Goal: Find specific page/section: Find specific page/section

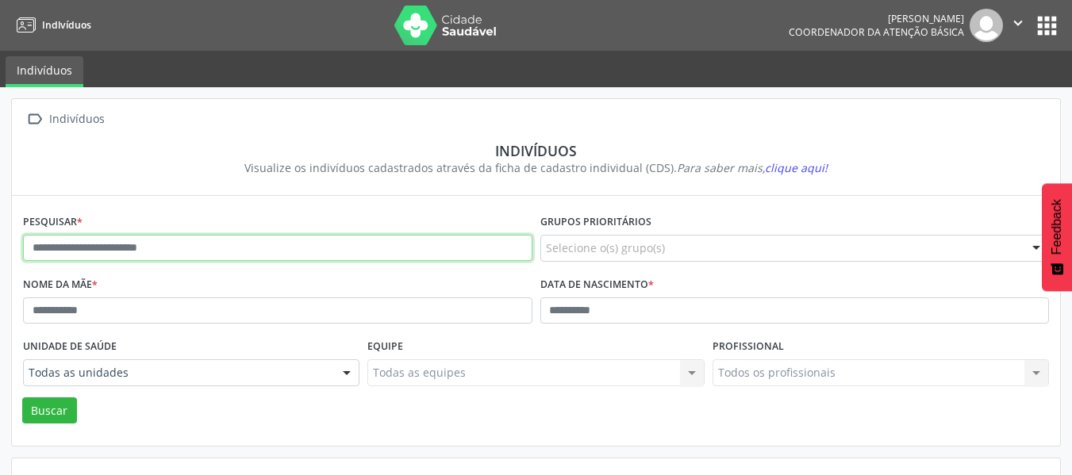
click at [89, 247] on input "text" at bounding box center [277, 248] width 509 height 27
click at [190, 240] on input "text" at bounding box center [277, 248] width 509 height 27
click at [184, 247] on input "text" at bounding box center [277, 248] width 509 height 27
click at [182, 248] on input "text" at bounding box center [277, 248] width 509 height 27
click at [174, 251] on input "text" at bounding box center [277, 248] width 509 height 27
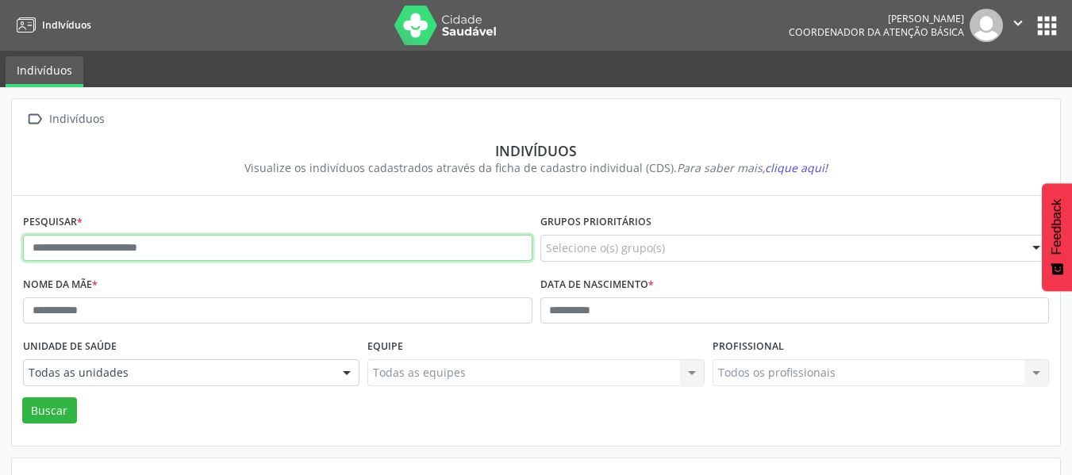
click at [165, 254] on input "text" at bounding box center [277, 248] width 509 height 27
click at [333, 247] on input "**********" at bounding box center [277, 248] width 509 height 27
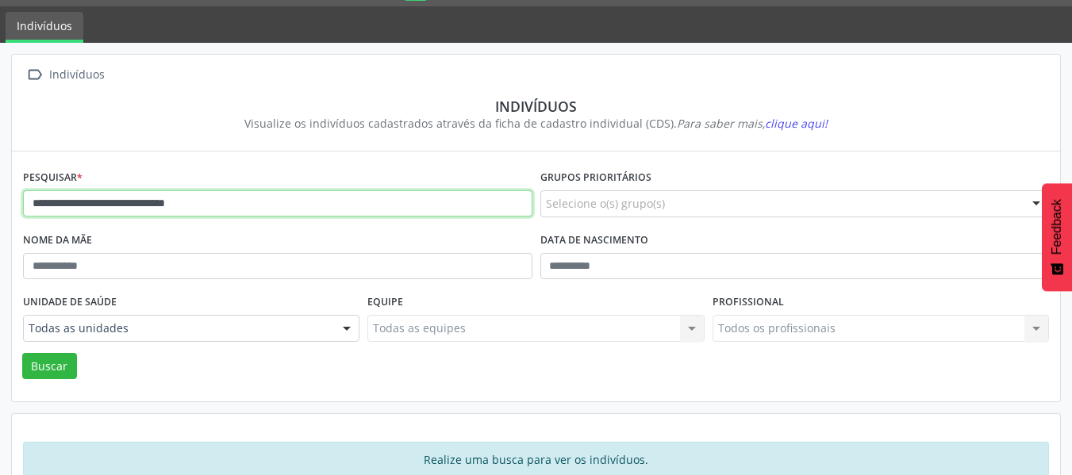
scroll to position [80, 0]
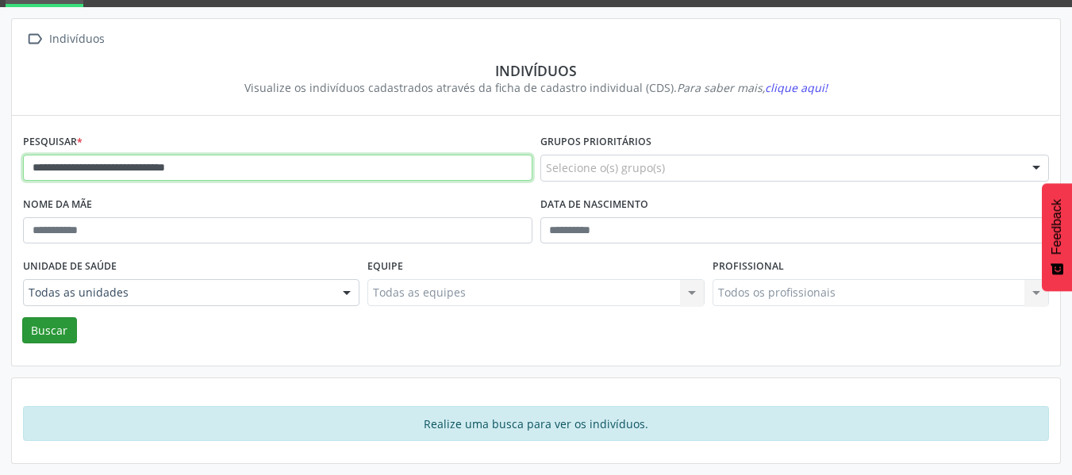
type input "**********"
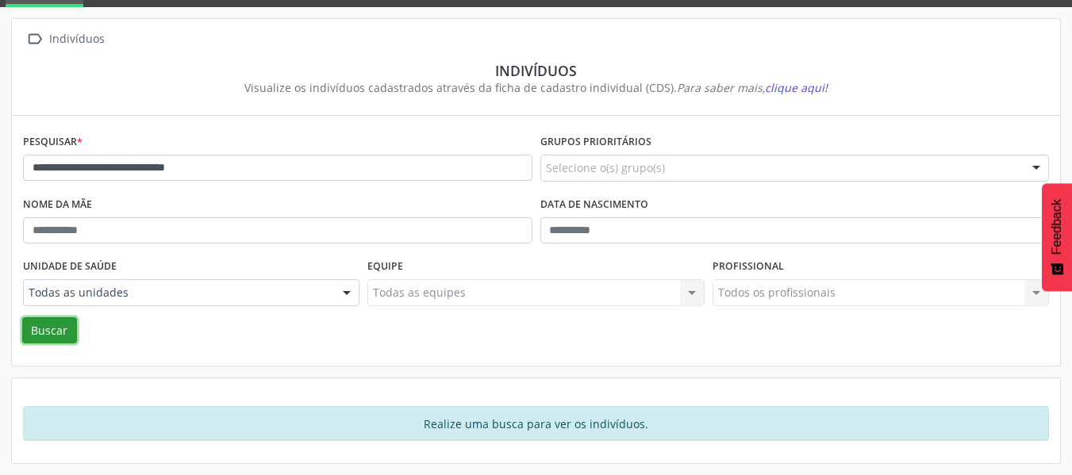
click at [32, 339] on button "Buscar" at bounding box center [49, 330] width 55 height 27
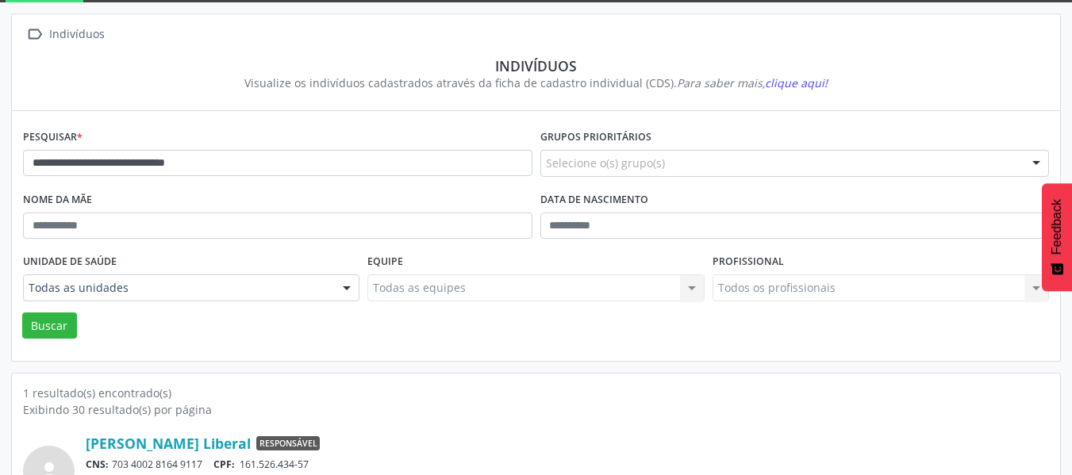
scroll to position [172, 0]
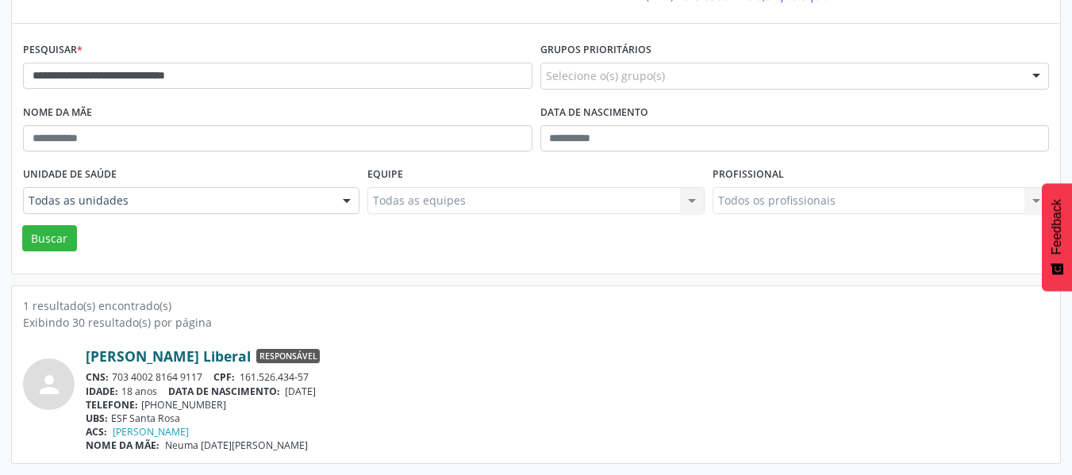
click at [175, 355] on link "Clara Vitoria de Carvalho Liberal" at bounding box center [168, 355] width 165 height 17
click at [202, 352] on link "Clara Vitoria de Carvalho Liberal" at bounding box center [168, 355] width 165 height 17
click at [173, 362] on link "Clara Vitoria de Carvalho Liberal" at bounding box center [168, 355] width 165 height 17
click at [140, 351] on link "Clara Vitoria de Carvalho Liberal" at bounding box center [168, 355] width 165 height 17
